Goal: Information Seeking & Learning: Learn about a topic

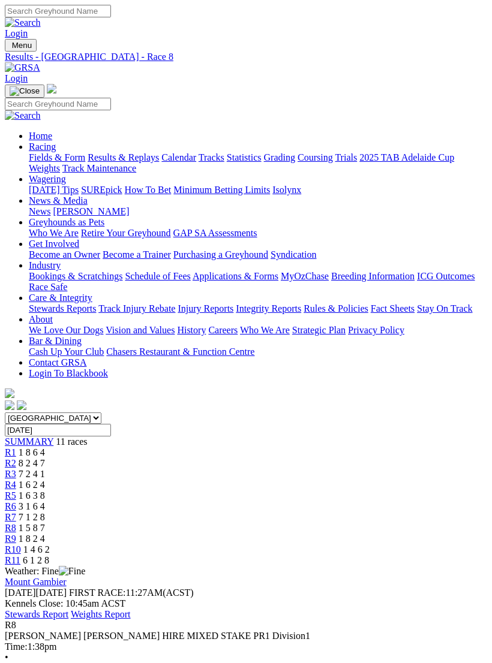
click at [85, 155] on link "Fields & Form" at bounding box center [57, 157] width 56 height 10
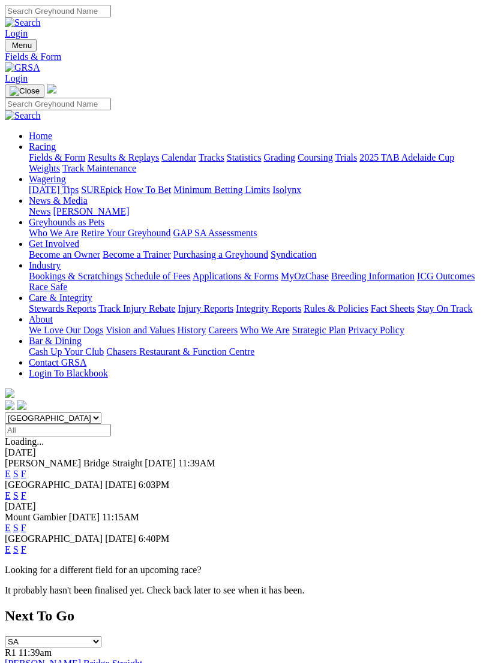
click at [11, 469] on link "E" at bounding box center [8, 474] width 6 height 10
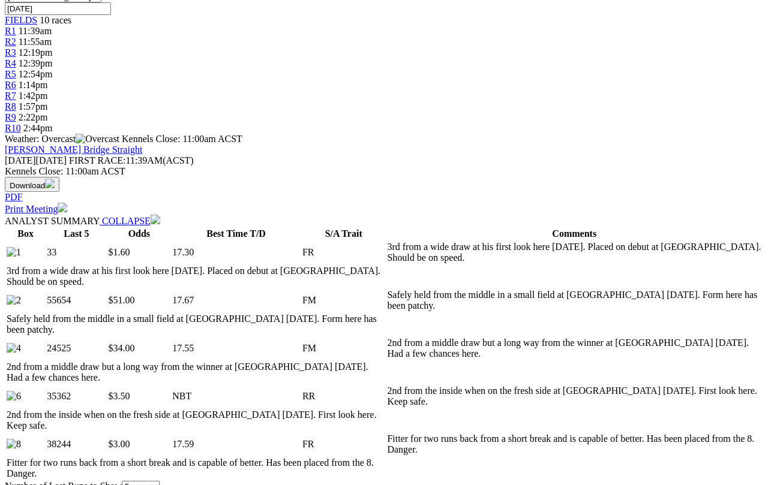
scroll to position [401, 0]
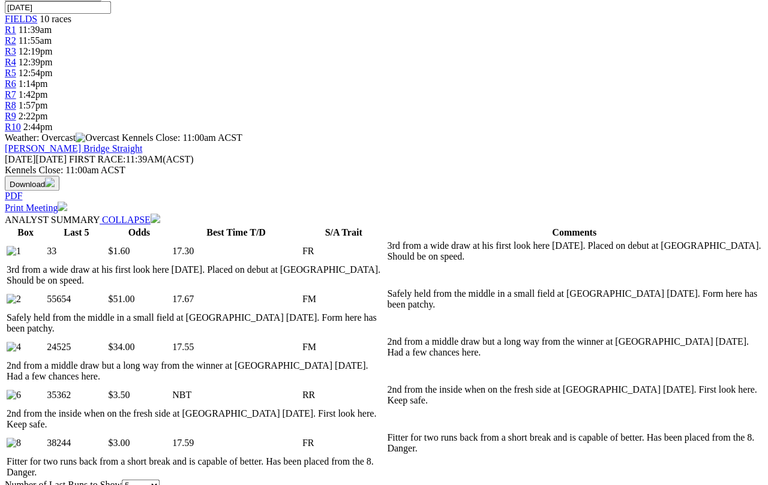
select select "10"
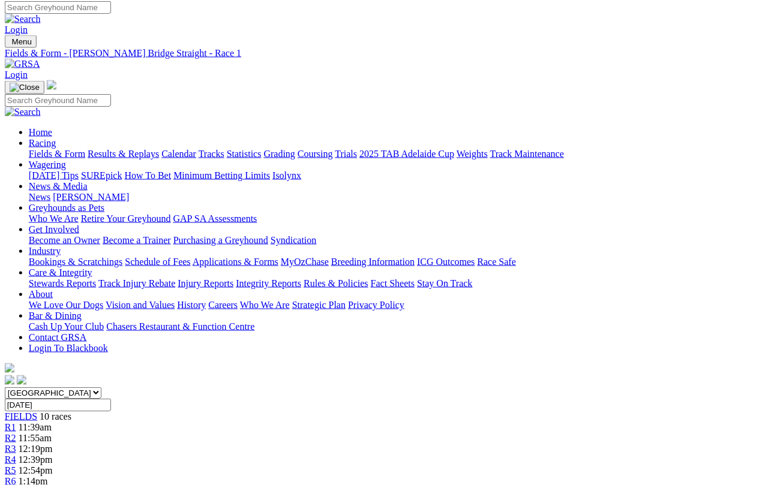
scroll to position [4, 25]
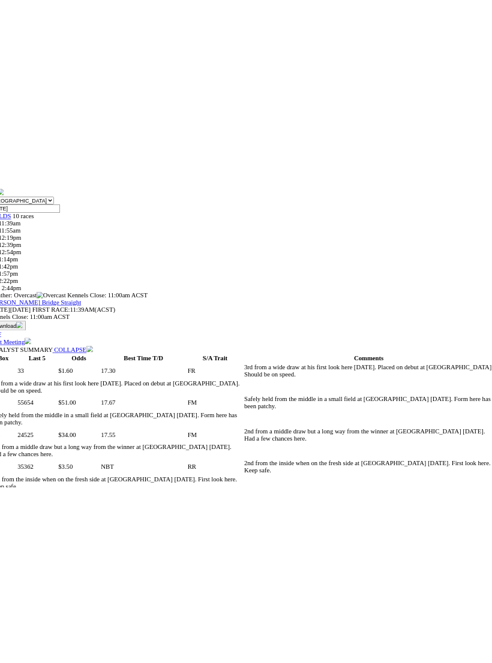
scroll to position [361, 0]
